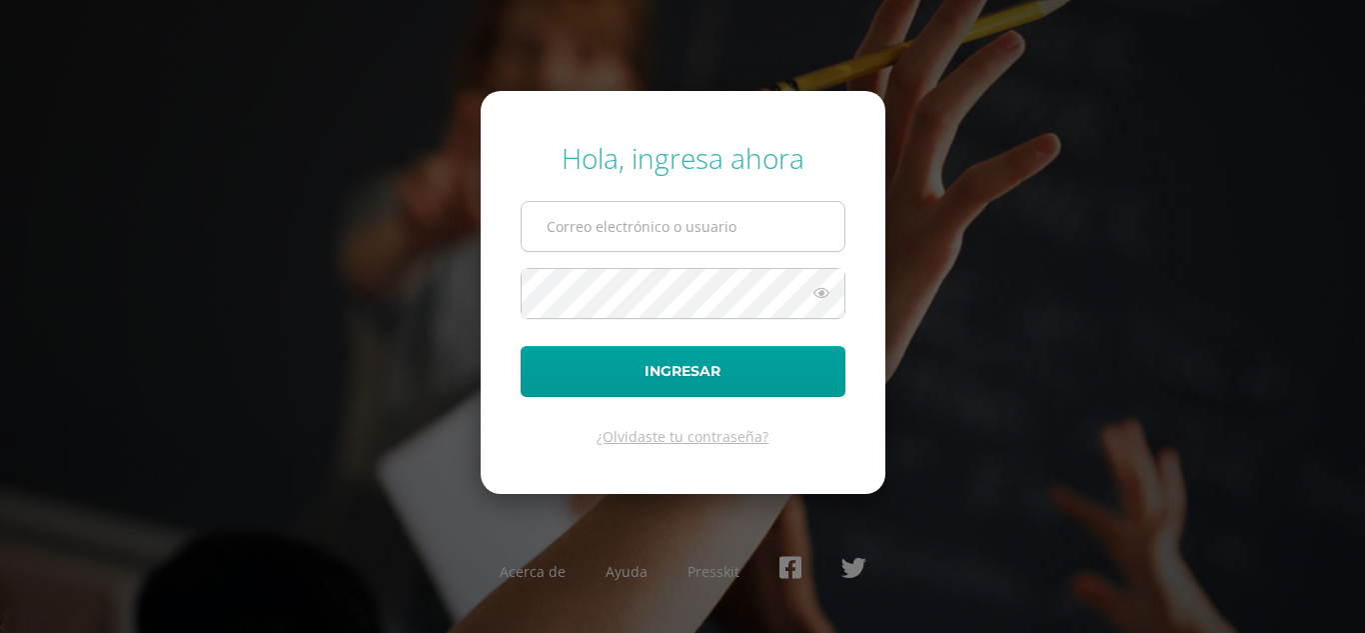
click at [796, 222] on input "text" at bounding box center [683, 226] width 323 height 49
type input "[EMAIL_ADDRESS][DOMAIN_NAME]"
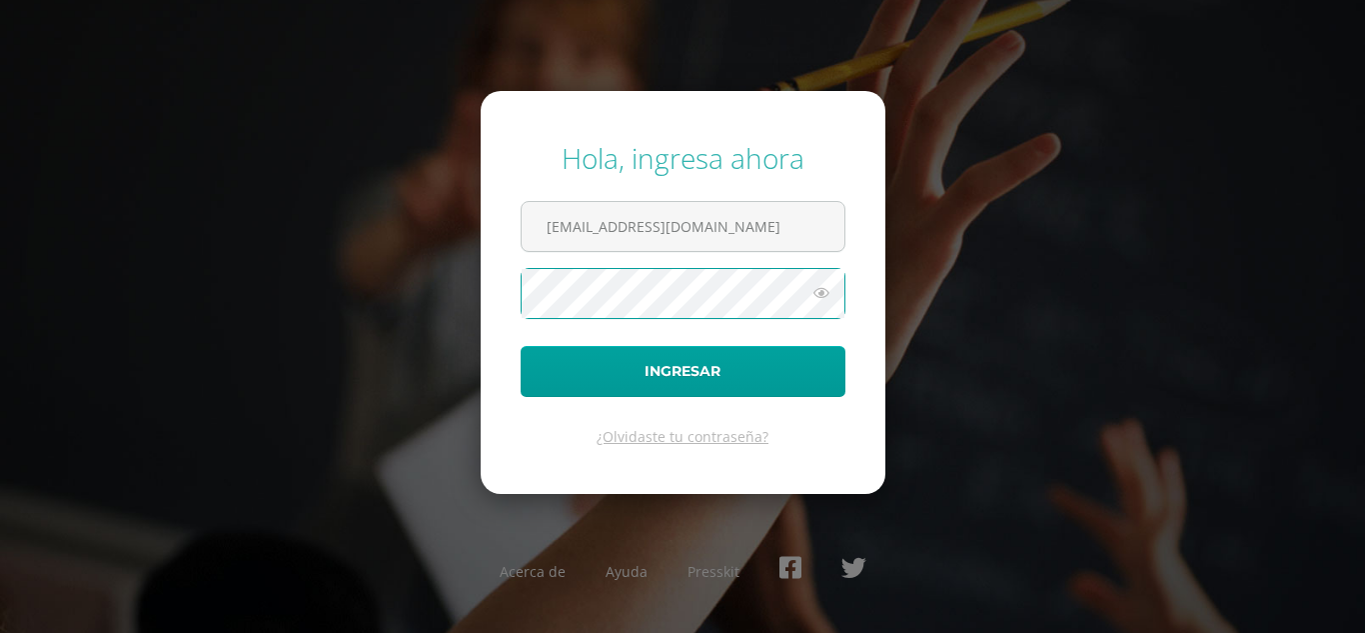
click at [521, 346] on button "Ingresar" at bounding box center [683, 371] width 325 height 51
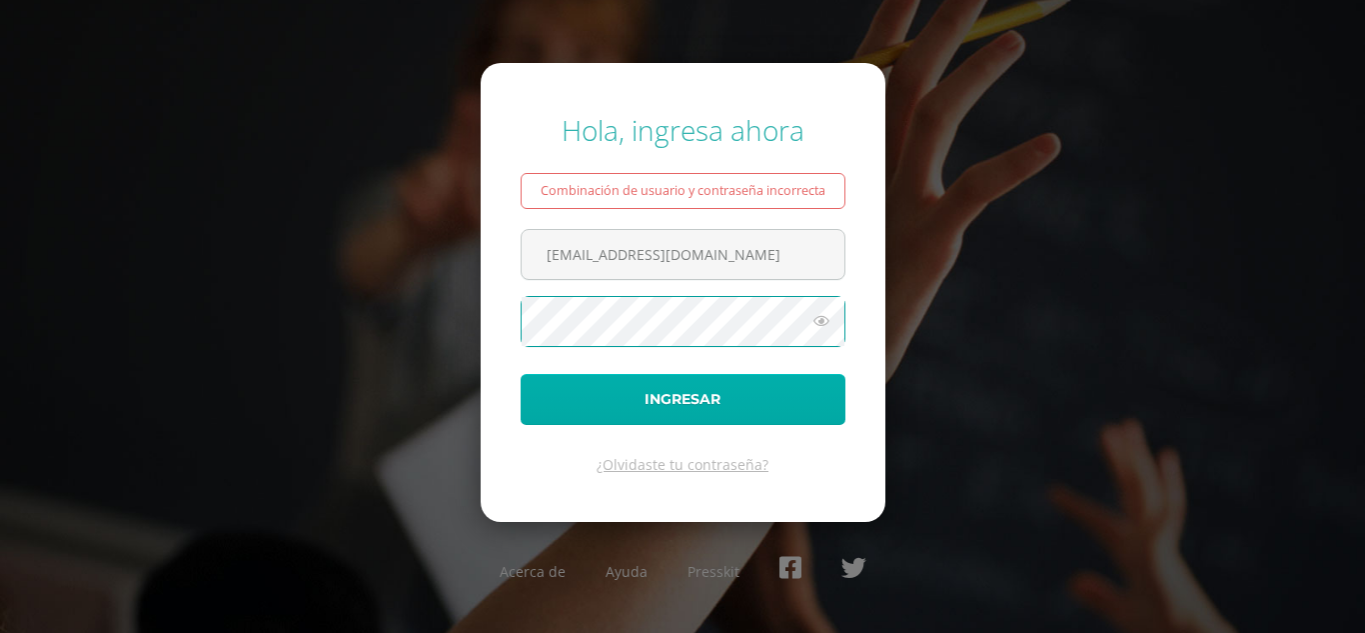
click at [521, 374] on button "Ingresar" at bounding box center [683, 399] width 325 height 51
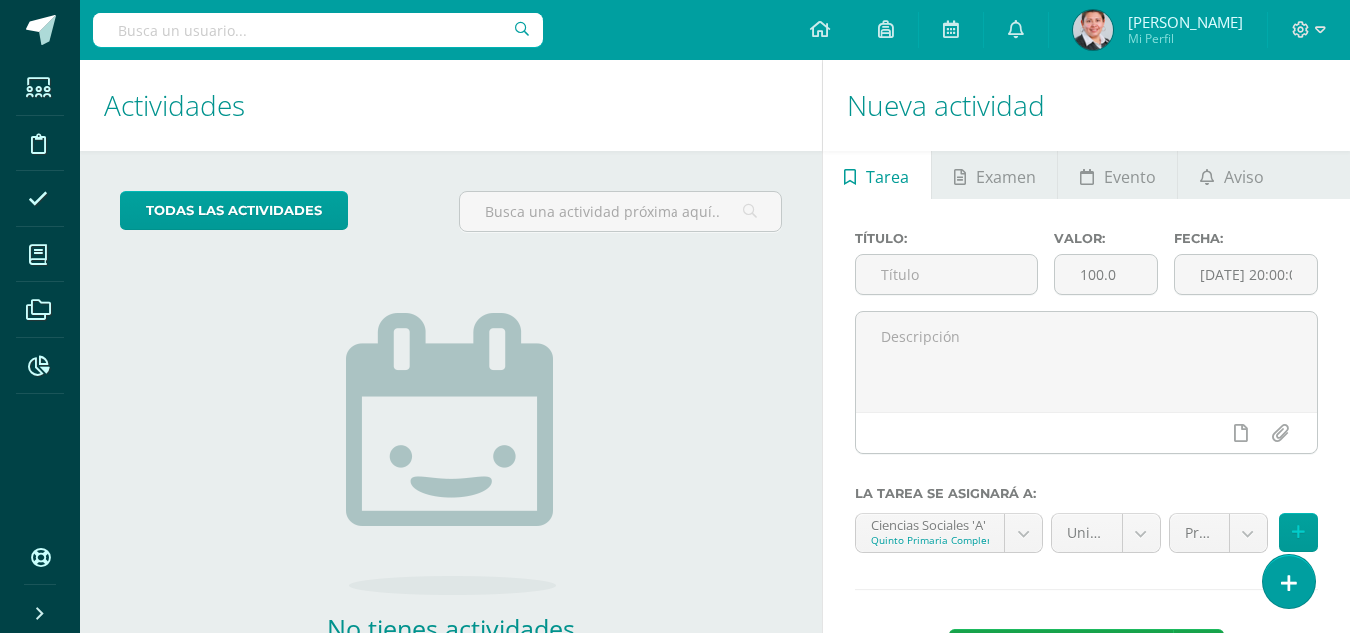
drag, startPoint x: 309, startPoint y: 258, endPoint x: 0, endPoint y: 555, distance: 428.3
click at [1319, 21] on icon at bounding box center [1320, 30] width 11 height 18
click at [1237, 140] on span "Cerrar sesión" at bounding box center [1258, 136] width 90 height 19
